Goal: Use online tool/utility

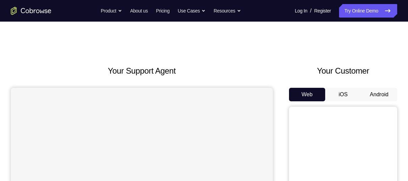
click at [382, 95] on button "Android" at bounding box center [379, 95] width 36 height 14
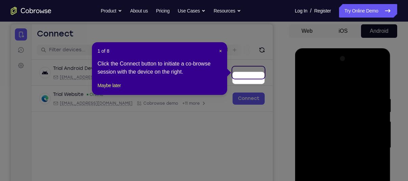
scroll to position [57, 0]
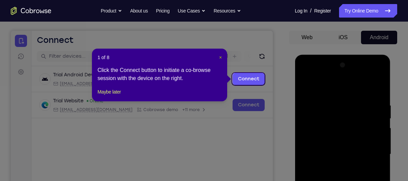
click at [220, 57] on span "×" at bounding box center [220, 57] width 3 height 5
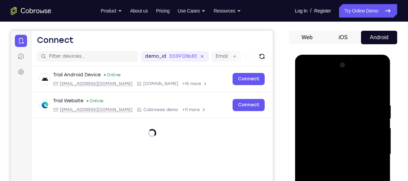
scroll to position [161, 0]
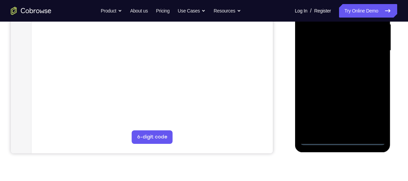
click at [342, 141] on div at bounding box center [342, 50] width 85 height 189
click at [375, 114] on div at bounding box center [342, 50] width 85 height 189
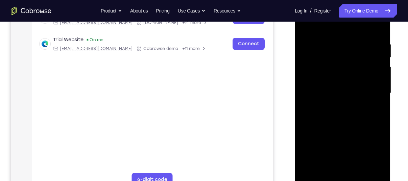
scroll to position [118, 0]
click at [324, 25] on div at bounding box center [342, 93] width 85 height 189
click at [371, 92] on div at bounding box center [342, 93] width 85 height 189
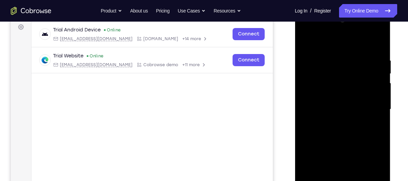
scroll to position [102, 0]
click at [335, 122] on div at bounding box center [342, 109] width 85 height 189
click at [350, 104] on div at bounding box center [342, 109] width 85 height 189
click at [340, 97] on div at bounding box center [342, 109] width 85 height 189
click at [337, 109] on div at bounding box center [342, 109] width 85 height 189
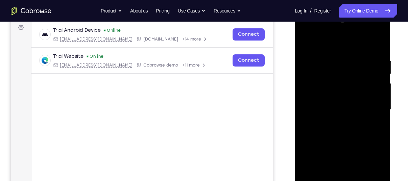
click at [339, 133] on div at bounding box center [342, 109] width 85 height 189
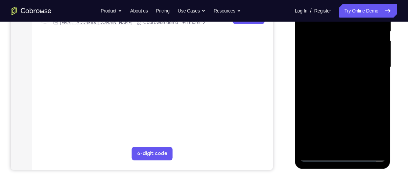
scroll to position [146, 0]
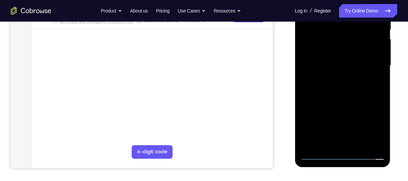
click at [339, 86] on div at bounding box center [342, 65] width 85 height 189
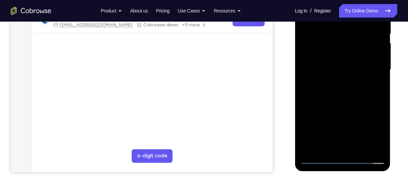
click at [342, 103] on div at bounding box center [342, 69] width 85 height 189
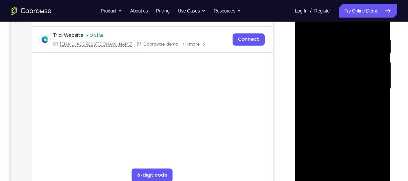
scroll to position [123, 0]
click at [360, 167] on div at bounding box center [342, 88] width 85 height 189
click at [344, 123] on div at bounding box center [342, 88] width 85 height 189
click at [333, 73] on div at bounding box center [342, 88] width 85 height 189
click at [329, 117] on div at bounding box center [342, 88] width 85 height 189
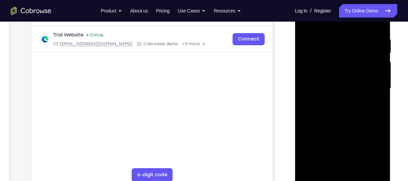
click at [329, 117] on div at bounding box center [342, 88] width 85 height 189
click at [323, 166] on div at bounding box center [342, 88] width 85 height 189
click at [375, 106] on div at bounding box center [342, 88] width 85 height 189
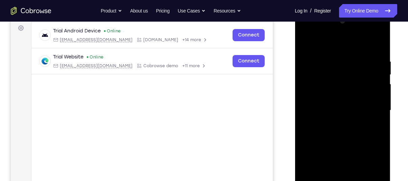
scroll to position [99, 0]
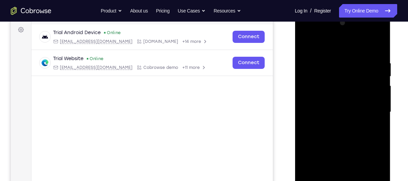
click at [305, 46] on div at bounding box center [342, 112] width 85 height 189
click at [306, 45] on div at bounding box center [342, 112] width 85 height 189
click at [379, 44] on div at bounding box center [342, 112] width 85 height 189
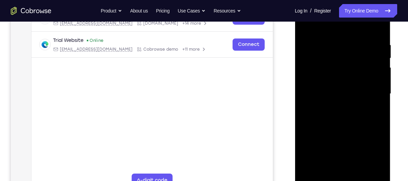
scroll to position [118, 0]
click at [310, 172] on div at bounding box center [342, 93] width 85 height 189
click at [332, 47] on div at bounding box center [342, 93] width 85 height 189
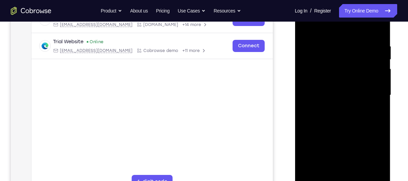
scroll to position [116, 0]
click at [371, 90] on div at bounding box center [342, 95] width 85 height 189
click at [377, 32] on div at bounding box center [342, 95] width 85 height 189
click at [377, 30] on div at bounding box center [342, 95] width 85 height 189
click at [358, 46] on div at bounding box center [342, 95] width 85 height 189
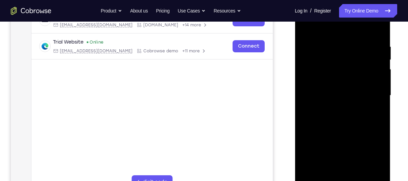
click at [378, 30] on div at bounding box center [342, 95] width 85 height 189
click at [371, 42] on div at bounding box center [342, 95] width 85 height 189
click at [375, 97] on div at bounding box center [342, 95] width 85 height 189
click at [378, 32] on div at bounding box center [342, 95] width 85 height 189
drag, startPoint x: 340, startPoint y: 89, endPoint x: 350, endPoint y: 198, distance: 109.6
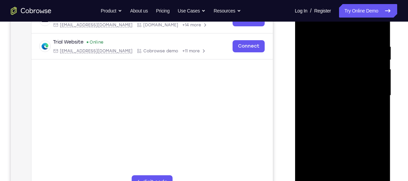
click at [350, 181] on div at bounding box center [343, 97] width 96 height 203
drag, startPoint x: 374, startPoint y: 46, endPoint x: 319, endPoint y: 57, distance: 56.1
click at [319, 57] on div at bounding box center [342, 95] width 85 height 189
click at [337, 43] on div at bounding box center [342, 95] width 85 height 189
click at [374, 111] on div at bounding box center [342, 95] width 85 height 189
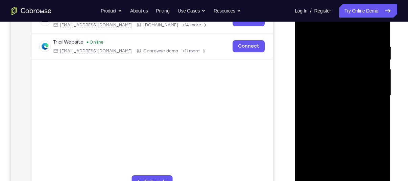
click at [377, 105] on div at bounding box center [342, 95] width 85 height 189
click at [379, 80] on div at bounding box center [342, 95] width 85 height 189
click at [375, 91] on div at bounding box center [342, 95] width 85 height 189
click at [381, 78] on div at bounding box center [342, 95] width 85 height 189
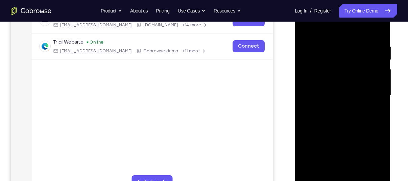
click at [379, 91] on div at bounding box center [342, 95] width 85 height 189
click at [378, 33] on div at bounding box center [342, 95] width 85 height 189
drag, startPoint x: 355, startPoint y: 95, endPoint x: 354, endPoint y: 197, distance: 101.3
click at [354, 181] on div at bounding box center [343, 96] width 96 height 201
click at [381, 127] on div at bounding box center [342, 95] width 85 height 189
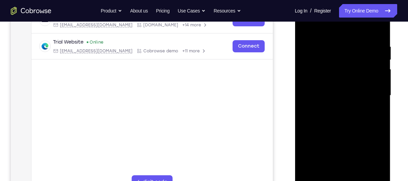
click at [381, 127] on div at bounding box center [342, 95] width 85 height 189
drag, startPoint x: 372, startPoint y: 132, endPoint x: 367, endPoint y: 107, distance: 25.2
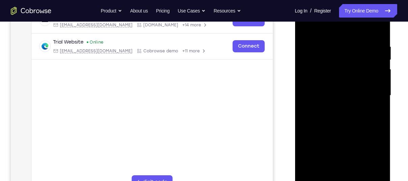
click at [367, 107] on div at bounding box center [342, 95] width 85 height 189
drag, startPoint x: 362, startPoint y: 124, endPoint x: 350, endPoint y: 61, distance: 63.7
click at [350, 61] on div at bounding box center [342, 95] width 85 height 189
drag, startPoint x: 347, startPoint y: 102, endPoint x: 347, endPoint y: 48, distance: 53.7
click at [347, 48] on div at bounding box center [342, 95] width 85 height 189
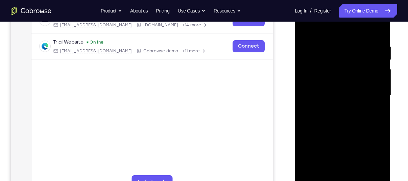
drag, startPoint x: 345, startPoint y: 118, endPoint x: 345, endPoint y: 62, distance: 56.4
click at [345, 62] on div at bounding box center [342, 95] width 85 height 189
drag, startPoint x: 333, startPoint y: 119, endPoint x: 336, endPoint y: 45, distance: 73.4
click at [336, 45] on div at bounding box center [342, 95] width 85 height 189
drag, startPoint x: 334, startPoint y: 137, endPoint x: 345, endPoint y: 48, distance: 90.1
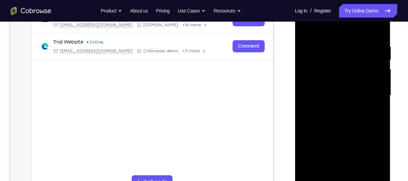
click at [345, 48] on div at bounding box center [342, 95] width 85 height 189
drag, startPoint x: 332, startPoint y: 124, endPoint x: 335, endPoint y: 64, distance: 60.5
click at [335, 64] on div at bounding box center [342, 95] width 85 height 189
drag, startPoint x: 335, startPoint y: 124, endPoint x: 335, endPoint y: 65, distance: 59.8
click at [335, 65] on div at bounding box center [342, 95] width 85 height 189
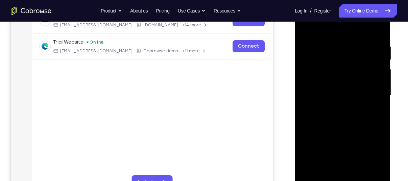
drag, startPoint x: 336, startPoint y: 117, endPoint x: 343, endPoint y: 63, distance: 54.4
click at [343, 63] on div at bounding box center [342, 95] width 85 height 189
drag, startPoint x: 333, startPoint y: 128, endPoint x: 334, endPoint y: 65, distance: 62.8
click at [334, 65] on div at bounding box center [342, 95] width 85 height 189
drag, startPoint x: 365, startPoint y: 109, endPoint x: 364, endPoint y: 46, distance: 63.5
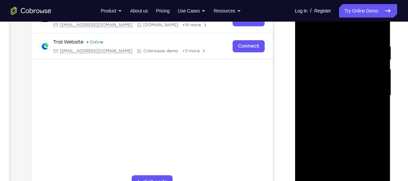
click at [364, 46] on div at bounding box center [342, 95] width 85 height 189
drag, startPoint x: 345, startPoint y: 125, endPoint x: 348, endPoint y: 50, distance: 75.1
click at [348, 50] on div at bounding box center [342, 95] width 85 height 189
drag, startPoint x: 345, startPoint y: 126, endPoint x: 348, endPoint y: 39, distance: 87.2
click at [348, 39] on div at bounding box center [342, 95] width 85 height 189
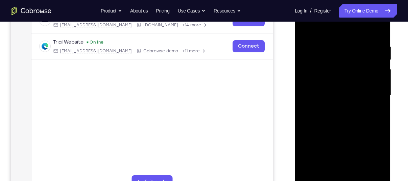
click at [313, 174] on div at bounding box center [342, 95] width 85 height 189
drag, startPoint x: 370, startPoint y: 41, endPoint x: 306, endPoint y: 41, distance: 63.5
click at [306, 41] on div at bounding box center [342, 95] width 85 height 189
drag, startPoint x: 364, startPoint y: 40, endPoint x: 308, endPoint y: 37, distance: 56.1
click at [308, 37] on div at bounding box center [342, 95] width 85 height 189
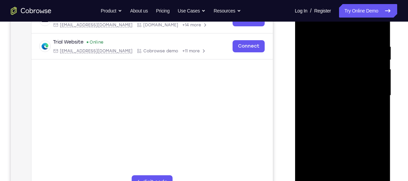
drag, startPoint x: 353, startPoint y: 36, endPoint x: 295, endPoint y: 35, distance: 58.4
click at [295, 35] on div at bounding box center [343, 96] width 96 height 201
drag, startPoint x: 354, startPoint y: 36, endPoint x: 294, endPoint y: 39, distance: 60.5
click at [295, 39] on html "Online web based iOS Simulators and Android Emulators. Run iPhone, iPad, Mobile…" at bounding box center [343, 97] width 96 height 203
drag, startPoint x: 364, startPoint y: 47, endPoint x: 303, endPoint y: 46, distance: 61.2
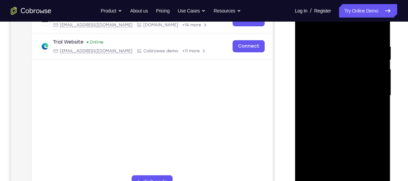
click at [303, 46] on div at bounding box center [342, 95] width 85 height 189
drag, startPoint x: 361, startPoint y: 45, endPoint x: 287, endPoint y: 44, distance: 74.0
click at [295, 44] on html "Online web based iOS Simulators and Android Emulators. Run iPhone, iPad, Mobile…" at bounding box center [343, 97] width 96 height 203
click at [328, 174] on div at bounding box center [342, 95] width 85 height 189
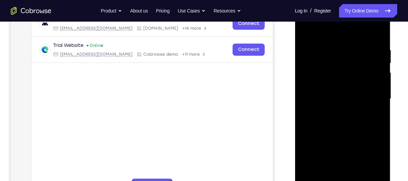
scroll to position [111, 0]
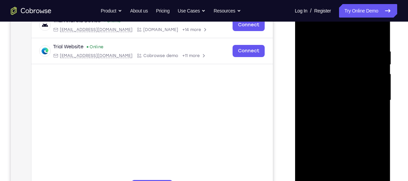
click at [343, 32] on div at bounding box center [342, 100] width 85 height 189
click at [334, 88] on div at bounding box center [342, 100] width 85 height 189
click at [306, 104] on div at bounding box center [342, 100] width 85 height 189
click at [373, 98] on div at bounding box center [342, 100] width 85 height 189
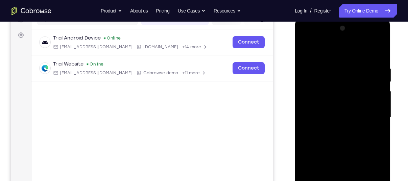
scroll to position [93, 0]
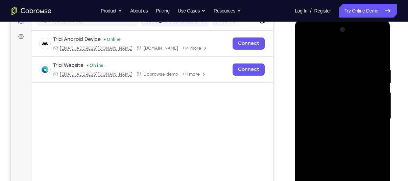
click at [379, 110] on div at bounding box center [342, 118] width 85 height 189
click at [301, 123] on div at bounding box center [342, 118] width 85 height 189
click at [306, 114] on div at bounding box center [342, 118] width 85 height 189
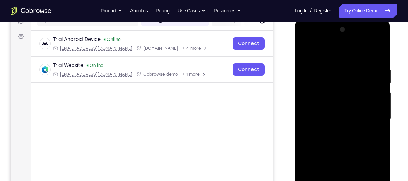
click at [306, 114] on div at bounding box center [342, 118] width 85 height 189
click at [298, 119] on div at bounding box center [343, 119] width 96 height 201
click at [301, 114] on div at bounding box center [342, 118] width 85 height 189
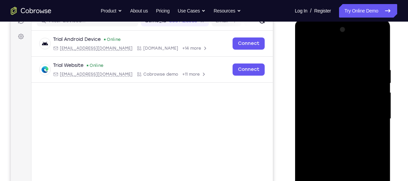
click at [377, 98] on div at bounding box center [342, 118] width 85 height 189
click at [380, 108] on div at bounding box center [342, 118] width 85 height 189
click at [380, 77] on div at bounding box center [342, 118] width 85 height 189
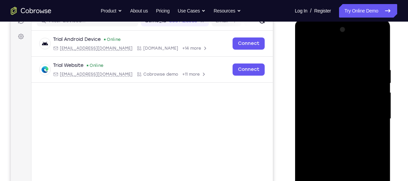
click at [380, 33] on div at bounding box center [342, 118] width 85 height 189
click at [345, 105] on div at bounding box center [342, 118] width 85 height 189
click at [321, 58] on div at bounding box center [342, 118] width 85 height 189
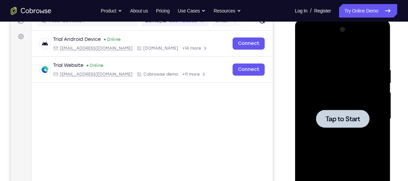
click at [347, 117] on span "Tap to Start" at bounding box center [342, 119] width 34 height 7
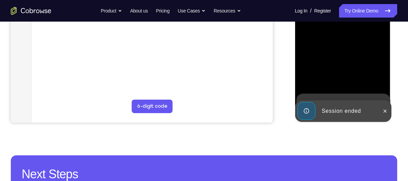
scroll to position [192, 0]
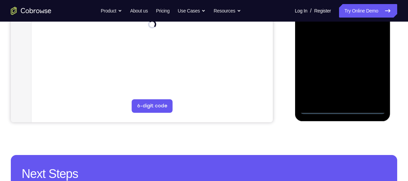
click at [345, 109] on div at bounding box center [342, 19] width 85 height 189
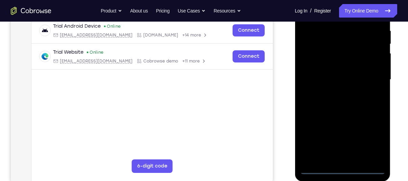
scroll to position [130, 0]
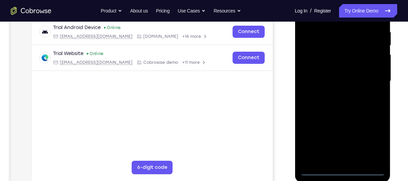
click at [369, 138] on div at bounding box center [342, 80] width 85 height 189
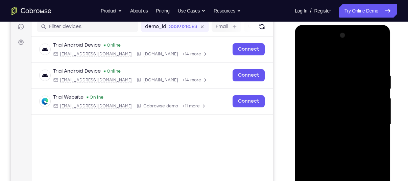
scroll to position [86, 0]
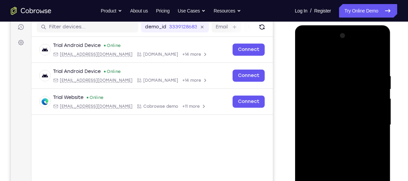
click at [322, 56] on div at bounding box center [342, 124] width 85 height 189
click at [372, 121] on div at bounding box center [342, 124] width 85 height 189
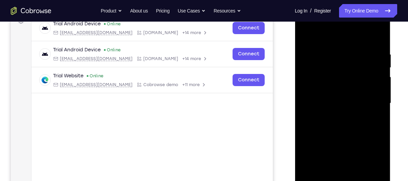
scroll to position [124, 0]
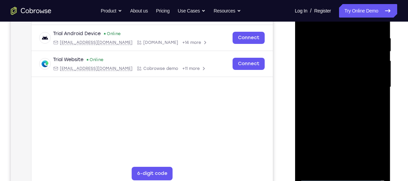
click at [336, 149] on div at bounding box center [342, 87] width 85 height 189
click at [335, 100] on div at bounding box center [342, 87] width 85 height 189
click at [345, 80] on div at bounding box center [342, 87] width 85 height 189
click at [351, 70] on div at bounding box center [342, 87] width 85 height 189
click at [347, 85] on div at bounding box center [342, 87] width 85 height 189
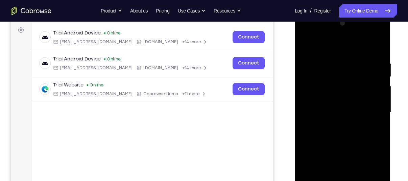
scroll to position [99, 0]
click at [338, 135] on div at bounding box center [342, 112] width 85 height 189
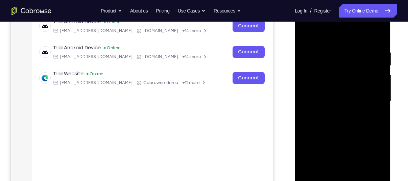
scroll to position [116, 0]
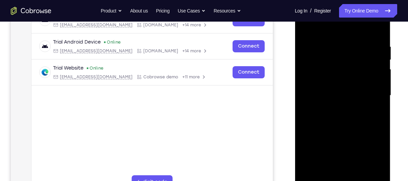
click at [340, 128] on div at bounding box center [342, 95] width 85 height 189
click at [328, 173] on div at bounding box center [342, 95] width 85 height 189
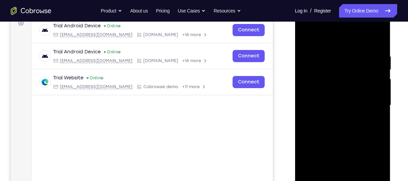
scroll to position [105, 0]
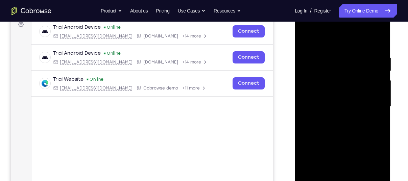
drag, startPoint x: 320, startPoint y: 43, endPoint x: 393, endPoint y: 35, distance: 73.1
click at [391, 35] on html "Online web based iOS Simulators and Android Emulators. Run iPhone, iPad, Mobile…" at bounding box center [343, 108] width 96 height 203
click at [323, 56] on div at bounding box center [342, 106] width 85 height 189
click at [379, 108] on div at bounding box center [342, 106] width 85 height 189
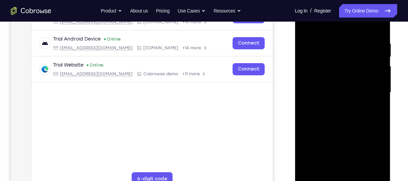
scroll to position [121, 0]
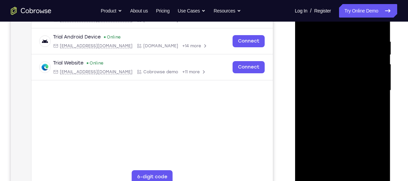
click at [381, 92] on div at bounding box center [342, 90] width 85 height 189
click at [329, 173] on div at bounding box center [342, 90] width 85 height 189
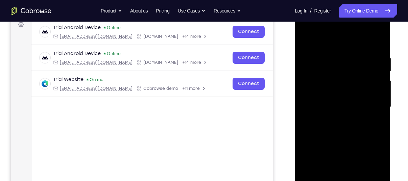
scroll to position [104, 0]
click at [341, 39] on div at bounding box center [342, 107] width 85 height 189
click at [329, 39] on div at bounding box center [342, 107] width 85 height 189
click at [334, 58] on div at bounding box center [342, 107] width 85 height 189
click at [311, 88] on div at bounding box center [342, 107] width 85 height 189
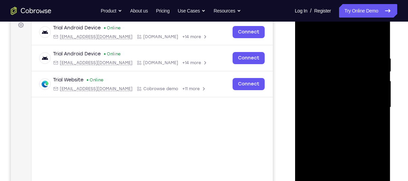
click at [340, 65] on div at bounding box center [342, 107] width 85 height 189
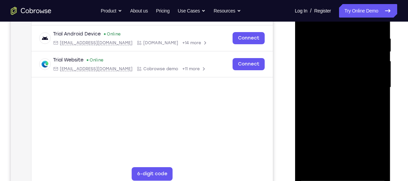
scroll to position [125, 0]
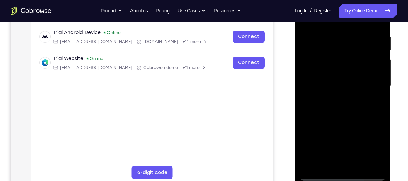
click at [312, 166] on div at bounding box center [342, 86] width 85 height 189
click at [310, 165] on div at bounding box center [342, 86] width 85 height 189
click at [378, 166] on div at bounding box center [342, 86] width 85 height 189
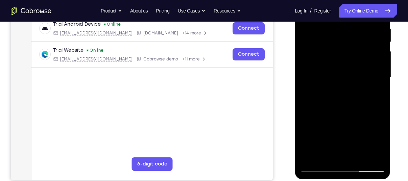
scroll to position [136, 0]
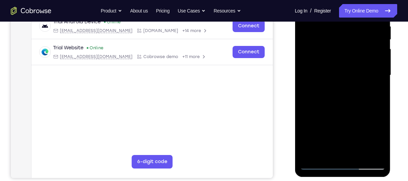
click at [338, 102] on div at bounding box center [342, 75] width 85 height 189
click at [380, 75] on div at bounding box center [342, 75] width 85 height 189
click at [377, 76] on div at bounding box center [342, 75] width 85 height 189
click at [312, 156] on div at bounding box center [342, 75] width 85 height 189
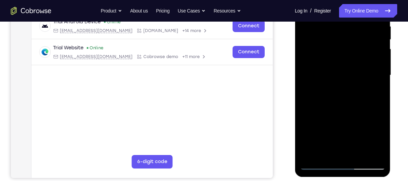
click at [312, 156] on div at bounding box center [342, 75] width 85 height 189
drag, startPoint x: 363, startPoint y: 73, endPoint x: 352, endPoint y: 170, distance: 97.3
click at [352, 170] on div at bounding box center [342, 75] width 85 height 189
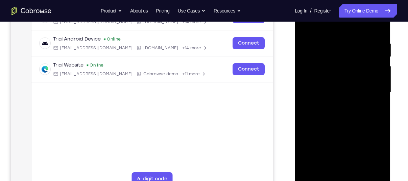
scroll to position [119, 0]
click at [335, 45] on div at bounding box center [342, 92] width 85 height 189
click at [375, 92] on div at bounding box center [342, 92] width 85 height 189
click at [377, 28] on div at bounding box center [342, 92] width 85 height 189
drag, startPoint x: 353, startPoint y: 89, endPoint x: 349, endPoint y: 174, distance: 85.2
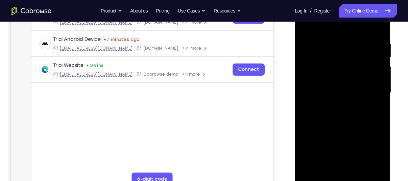
click at [349, 174] on div at bounding box center [342, 92] width 85 height 189
click at [380, 123] on div at bounding box center [342, 92] width 85 height 189
click at [326, 171] on div at bounding box center [342, 92] width 85 height 189
drag, startPoint x: 337, startPoint y: 104, endPoint x: 343, endPoint y: 64, distance: 40.6
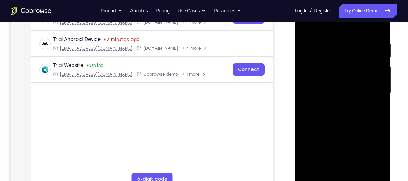
click at [343, 64] on div at bounding box center [342, 92] width 85 height 189
click at [339, 64] on div at bounding box center [342, 92] width 85 height 189
drag, startPoint x: 346, startPoint y: 74, endPoint x: 348, endPoint y: 135, distance: 61.5
click at [348, 135] on div at bounding box center [342, 92] width 85 height 189
drag, startPoint x: 360, startPoint y: 105, endPoint x: 362, endPoint y: 153, distance: 48.7
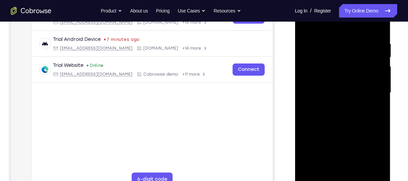
click at [362, 153] on div at bounding box center [342, 92] width 85 height 189
click at [379, 87] on div at bounding box center [342, 92] width 85 height 189
drag, startPoint x: 363, startPoint y: 113, endPoint x: 359, endPoint y: 46, distance: 67.0
click at [359, 46] on div at bounding box center [342, 92] width 85 height 189
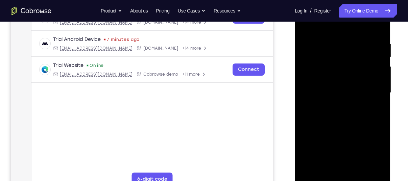
drag, startPoint x: 354, startPoint y: 118, endPoint x: 352, endPoint y: 49, distance: 68.2
click at [352, 49] on div at bounding box center [342, 92] width 85 height 189
drag, startPoint x: 361, startPoint y: 104, endPoint x: 359, endPoint y: 79, distance: 25.1
click at [359, 79] on div at bounding box center [342, 92] width 85 height 189
click at [381, 96] on div at bounding box center [342, 92] width 85 height 189
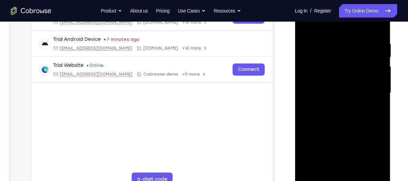
click at [379, 95] on div at bounding box center [342, 92] width 85 height 189
drag, startPoint x: 359, startPoint y: 110, endPoint x: 356, endPoint y: 38, distance: 72.4
click at [356, 38] on div at bounding box center [342, 92] width 85 height 189
drag, startPoint x: 355, startPoint y: 100, endPoint x: 356, endPoint y: 39, distance: 61.2
click at [356, 39] on div at bounding box center [342, 92] width 85 height 189
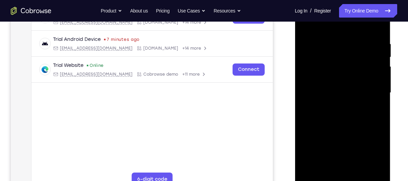
drag, startPoint x: 360, startPoint y: 113, endPoint x: 354, endPoint y: 50, distance: 63.7
click at [354, 50] on div at bounding box center [342, 92] width 85 height 189
drag, startPoint x: 356, startPoint y: 113, endPoint x: 354, endPoint y: 55, distance: 58.1
click at [354, 55] on div at bounding box center [342, 92] width 85 height 189
drag, startPoint x: 355, startPoint y: 99, endPoint x: 353, endPoint y: 35, distance: 64.6
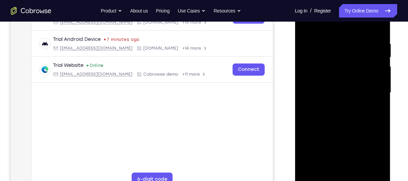
click at [353, 35] on div at bounding box center [342, 92] width 85 height 189
click at [378, 93] on div at bounding box center [342, 92] width 85 height 189
click at [381, 94] on div at bounding box center [342, 92] width 85 height 189
click at [311, 175] on div at bounding box center [342, 92] width 85 height 189
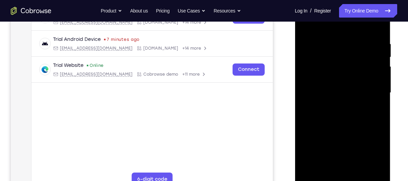
click at [311, 175] on div at bounding box center [342, 92] width 85 height 189
